Goal: Transaction & Acquisition: Book appointment/travel/reservation

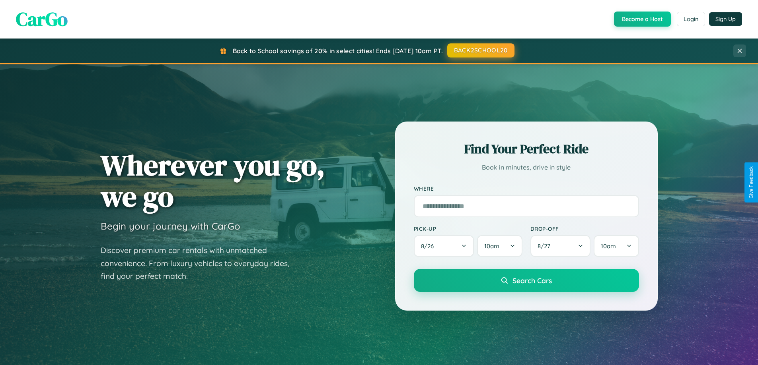
click at [480, 51] on button "BACK2SCHOOL20" at bounding box center [480, 50] width 67 height 14
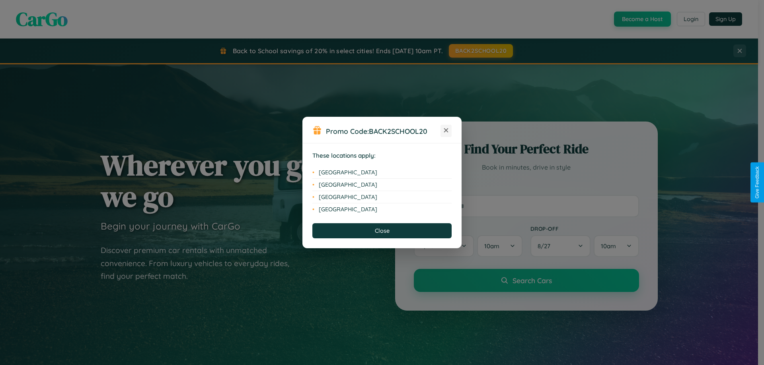
click at [446, 131] on icon at bounding box center [446, 130] width 4 height 4
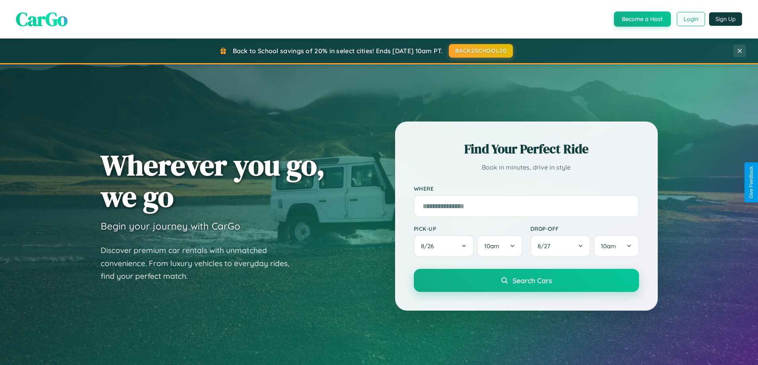
click at [690, 19] on button "Login" at bounding box center [690, 19] width 28 height 14
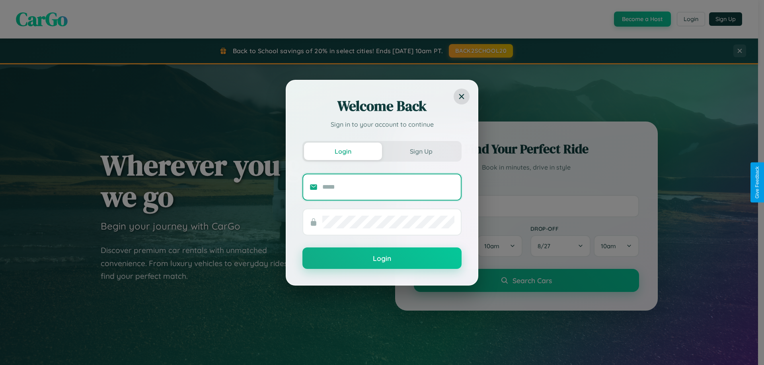
click at [388, 187] on input "text" at bounding box center [388, 187] width 132 height 13
type input "**********"
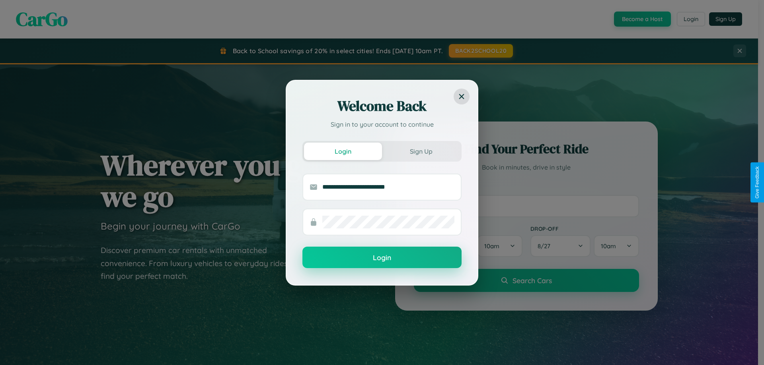
click at [382, 258] on button "Login" at bounding box center [381, 257] width 159 height 21
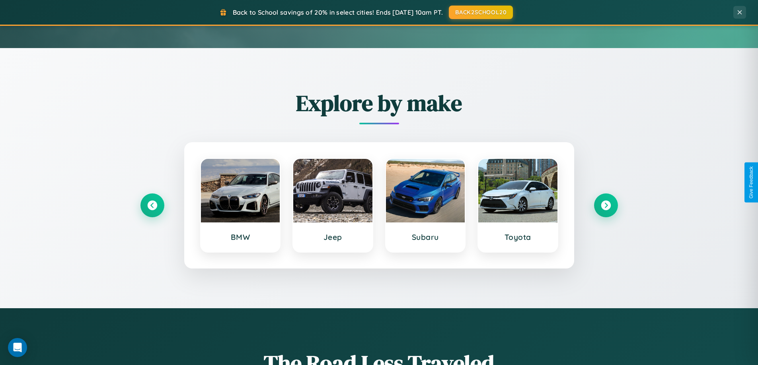
scroll to position [343, 0]
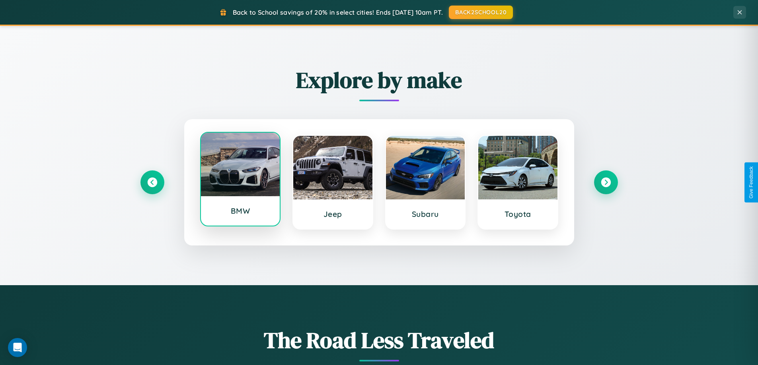
click at [240, 180] on div at bounding box center [240, 165] width 79 height 64
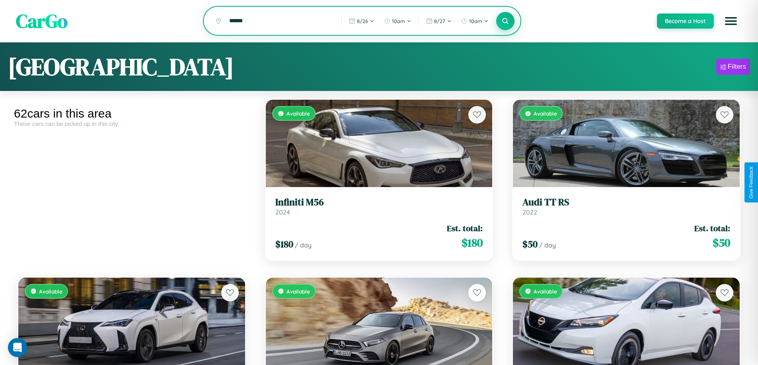
click at [505, 21] on icon at bounding box center [505, 21] width 8 height 8
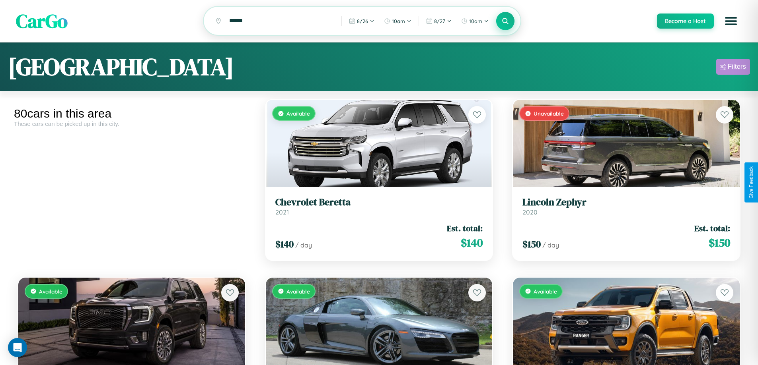
click at [732, 68] on div "Filters" at bounding box center [736, 67] width 18 height 8
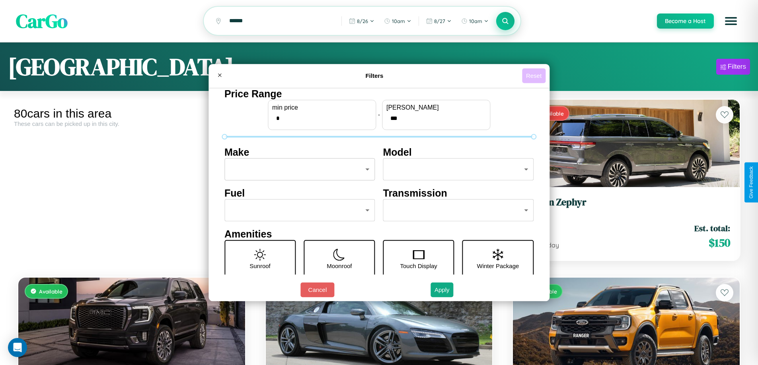
click at [534, 76] on button "Reset" at bounding box center [533, 75] width 23 height 15
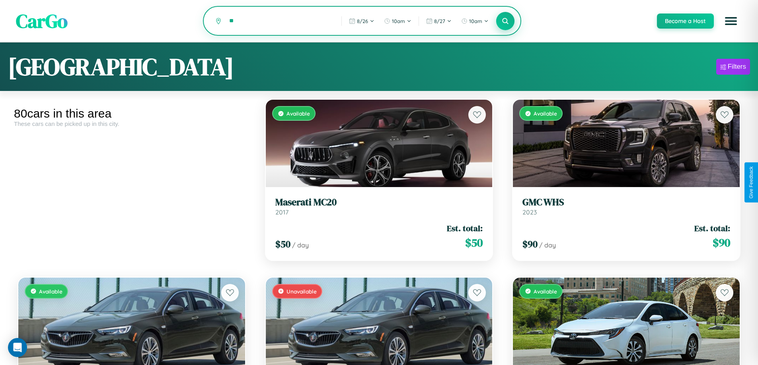
type input "*"
type input "*********"
click at [505, 21] on icon at bounding box center [505, 21] width 8 height 8
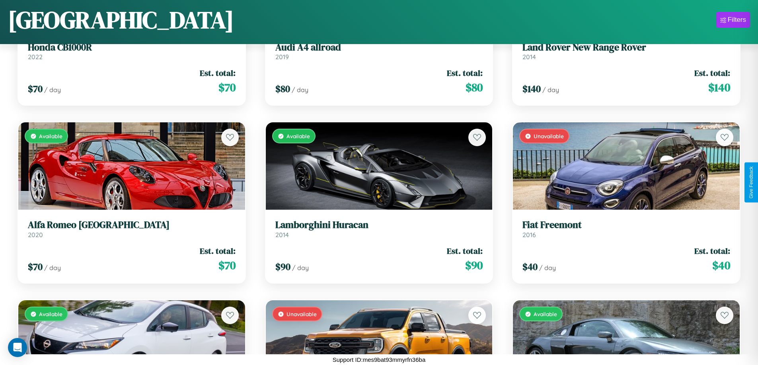
scroll to position [3139, 0]
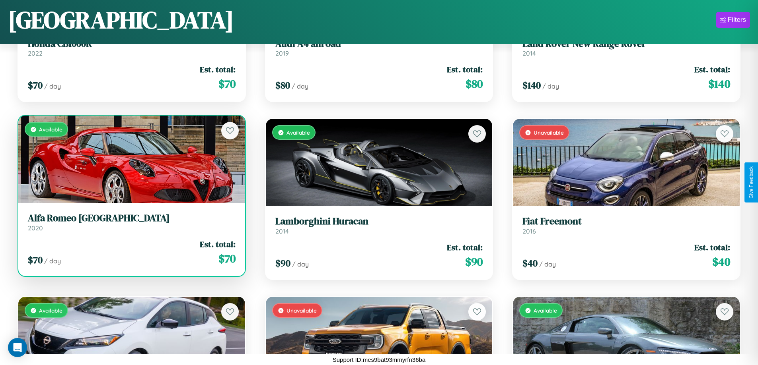
click at [130, 225] on link "Alfa Romeo Milano 2020" at bounding box center [132, 222] width 208 height 19
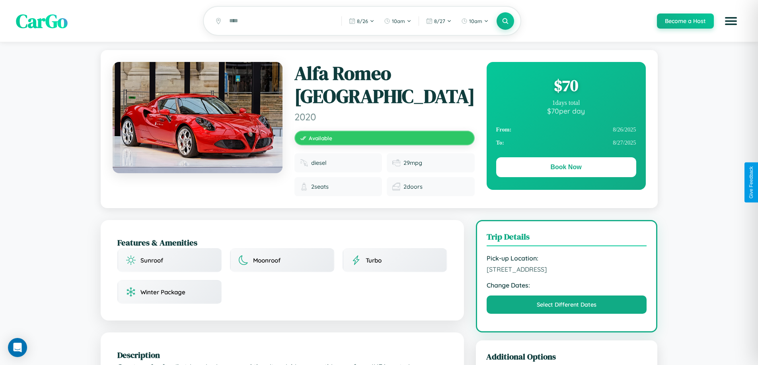
click at [565, 87] on div "$ 70" at bounding box center [566, 85] width 140 height 21
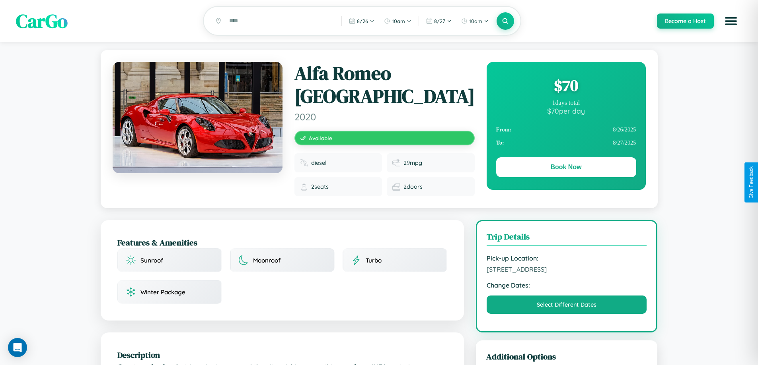
click at [565, 87] on div "$ 70" at bounding box center [566, 85] width 140 height 21
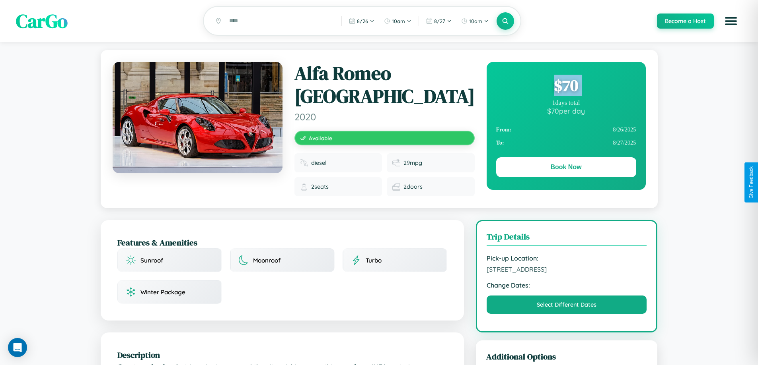
click at [565, 87] on div "$ 70" at bounding box center [566, 85] width 140 height 21
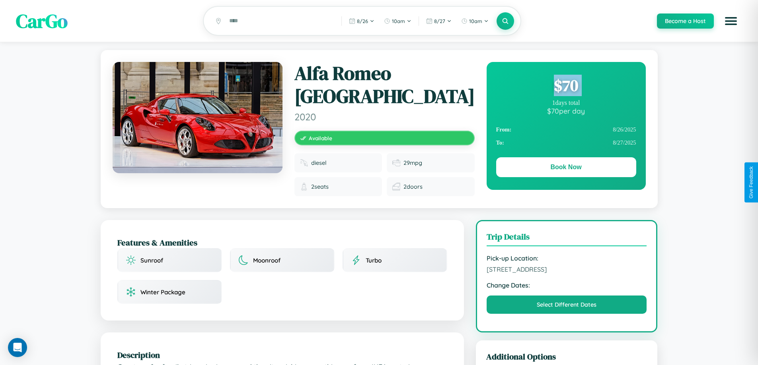
click at [565, 87] on div "$ 70" at bounding box center [566, 85] width 140 height 21
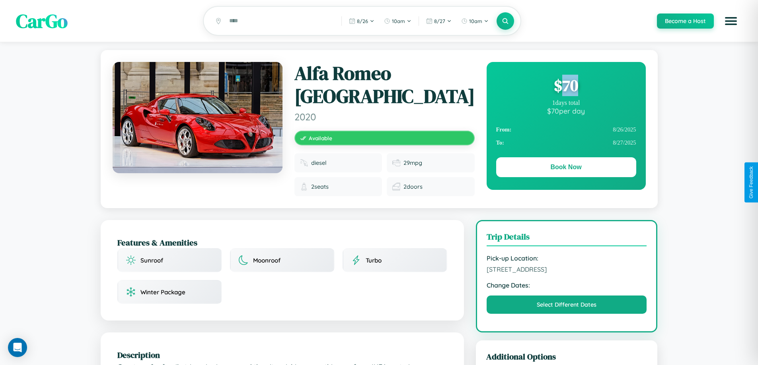
click at [565, 87] on div "$ 70" at bounding box center [566, 85] width 140 height 21
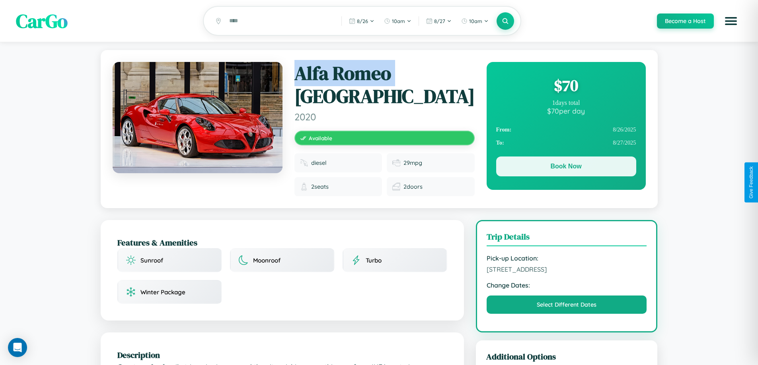
click at [565, 168] on button "Book Now" at bounding box center [566, 167] width 140 height 20
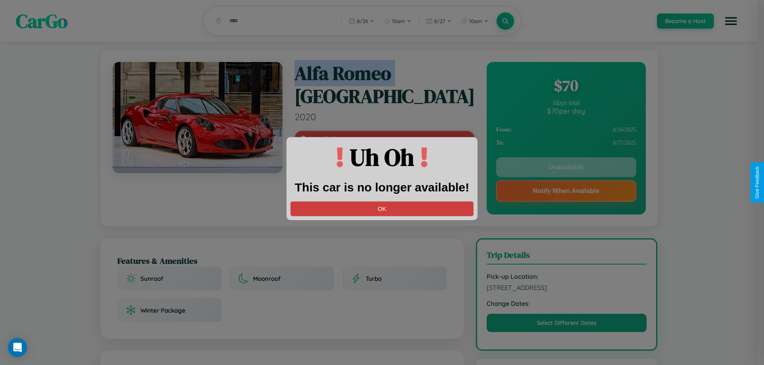
click at [382, 209] on button "OK" at bounding box center [381, 209] width 183 height 15
